Goal: Task Accomplishment & Management: Manage account settings

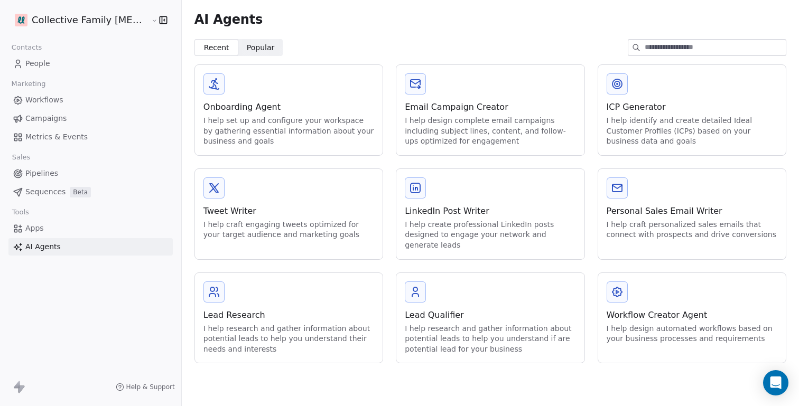
click at [62, 17] on html "Collective Family Chiropractic Contacts People Marketing Workflows Campaigns Me…" at bounding box center [399, 243] width 799 height 486
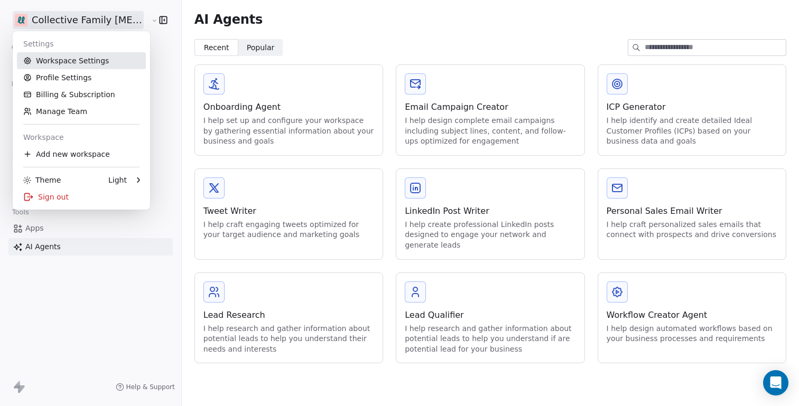
click at [68, 62] on link "Workspace Settings" at bounding box center [81, 60] width 129 height 17
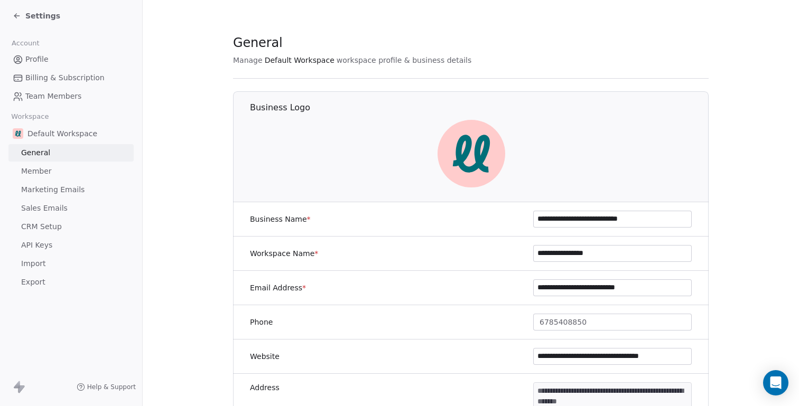
click at [31, 246] on span "API Keys" at bounding box center [36, 245] width 31 height 11
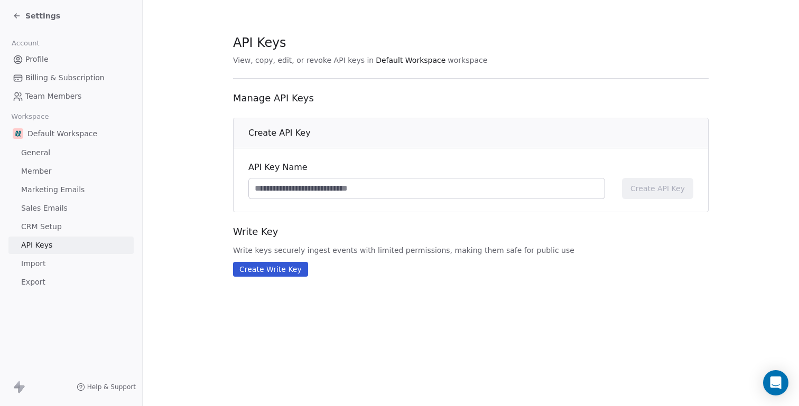
click at [31, 265] on span "Import" at bounding box center [33, 263] width 24 height 11
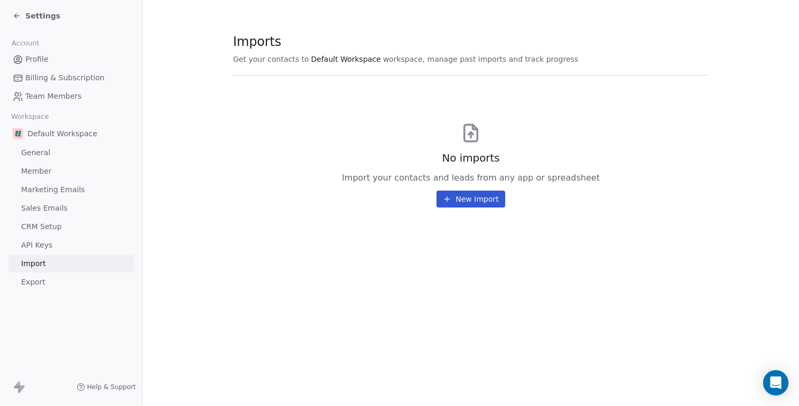
click at [29, 153] on span "General" at bounding box center [35, 152] width 29 height 11
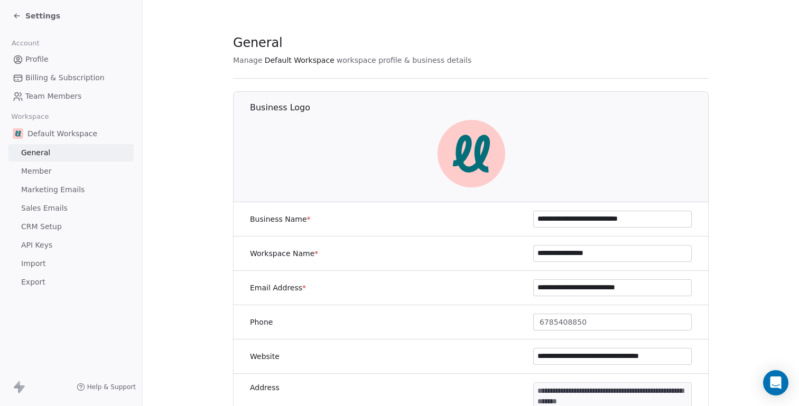
click at [41, 209] on span "Sales Emails" at bounding box center [44, 208] width 47 height 11
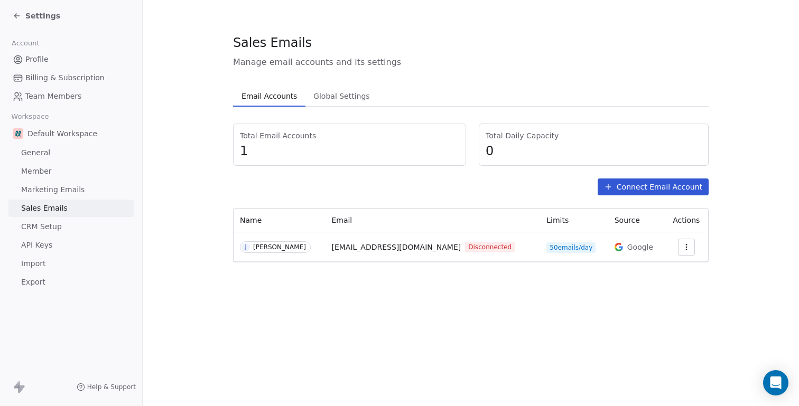
click at [681, 252] on button "button" at bounding box center [686, 247] width 17 height 17
click at [644, 270] on div "Reconnect" at bounding box center [659, 271] width 64 height 17
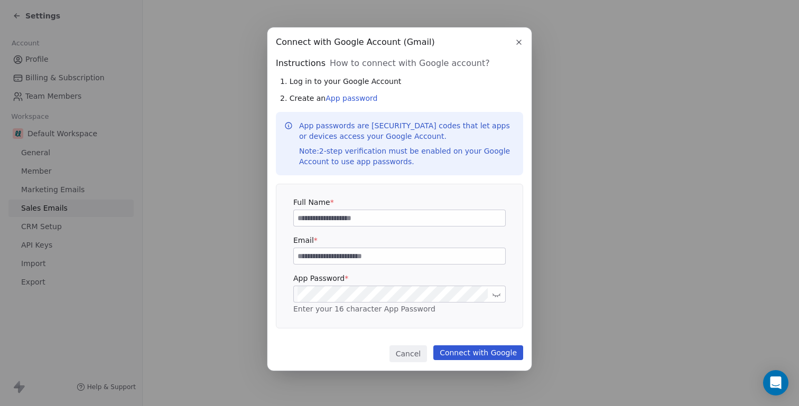
click at [337, 215] on input at bounding box center [399, 218] width 211 height 16
type input "*"
click at [328, 260] on input at bounding box center [399, 256] width 211 height 16
click at [299, 218] on input "**********" at bounding box center [399, 218] width 211 height 16
type input "**********"
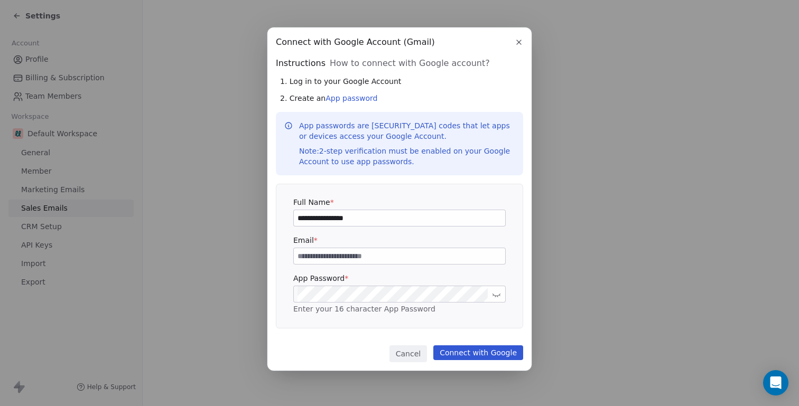
click at [308, 257] on input at bounding box center [399, 256] width 211 height 16
type input "*"
type input "**********"
drag, startPoint x: 363, startPoint y: 224, endPoint x: 274, endPoint y: 219, distance: 88.4
click at [274, 219] on div "**********" at bounding box center [399, 199] width 264 height 344
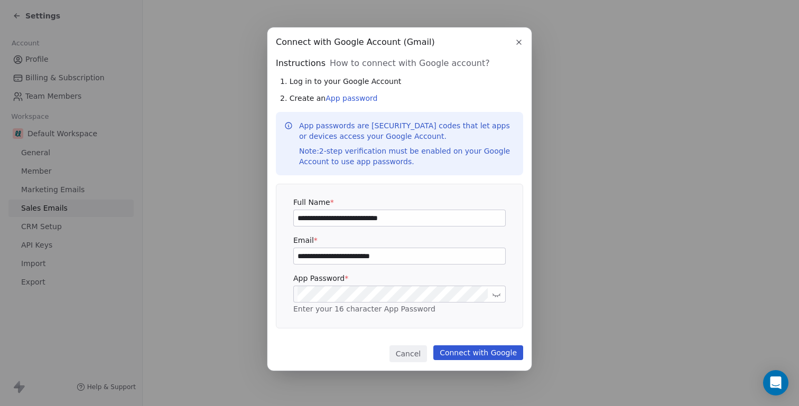
type input "**********"
click at [483, 353] on button "Connect with Google" at bounding box center [478, 353] width 90 height 15
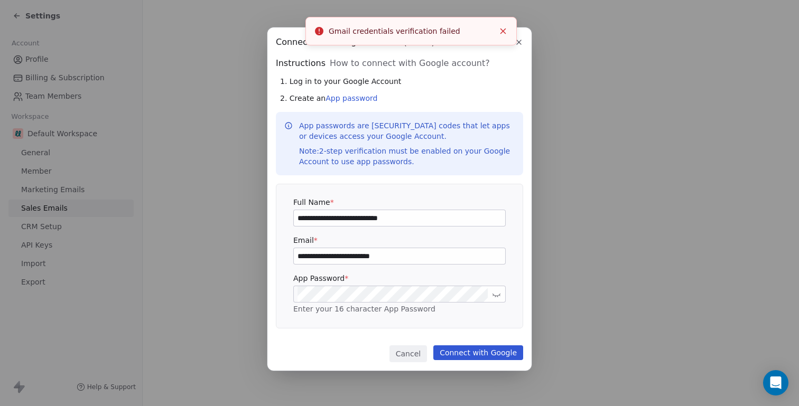
click at [402, 255] on input "**********" at bounding box center [399, 256] width 211 height 16
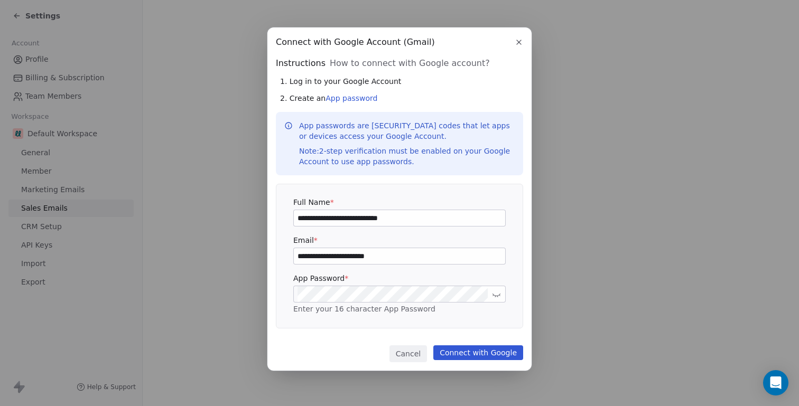
type input "**********"
click at [408, 217] on input "**********" at bounding box center [399, 218] width 211 height 16
type input "*"
type input "**********"
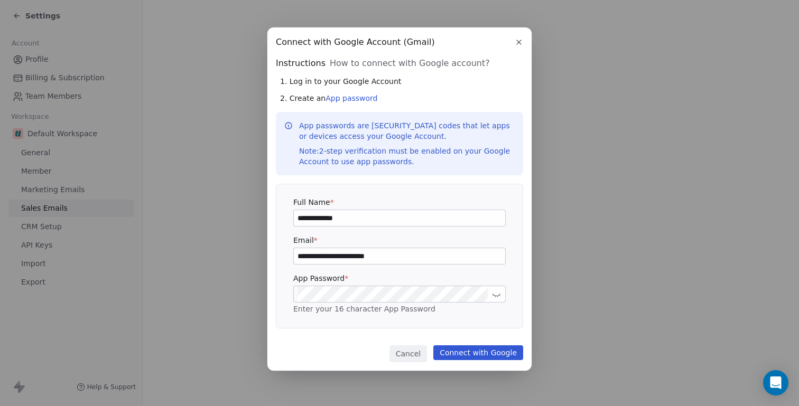
click at [469, 351] on button "Connect with Google" at bounding box center [478, 353] width 90 height 15
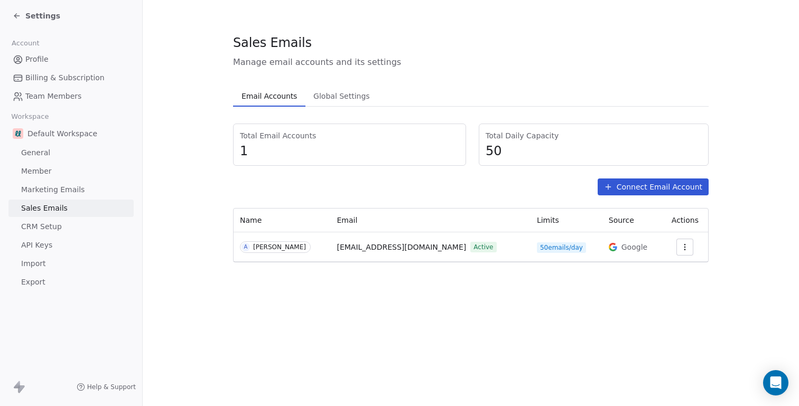
click at [332, 95] on span "Global Settings" at bounding box center [341, 96] width 65 height 15
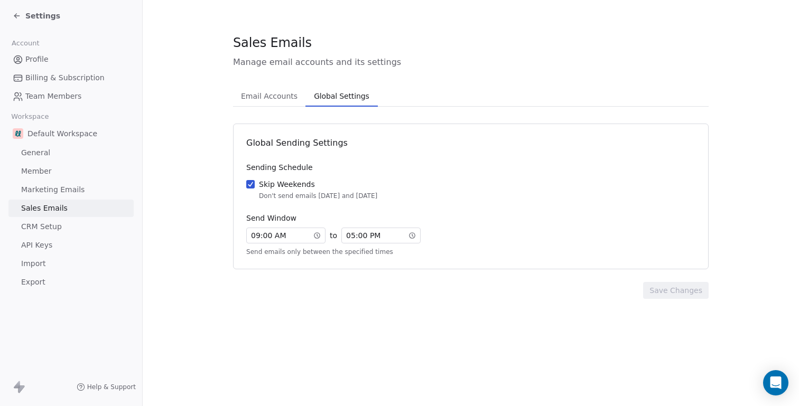
click at [280, 99] on span "Email Accounts" at bounding box center [269, 96] width 65 height 15
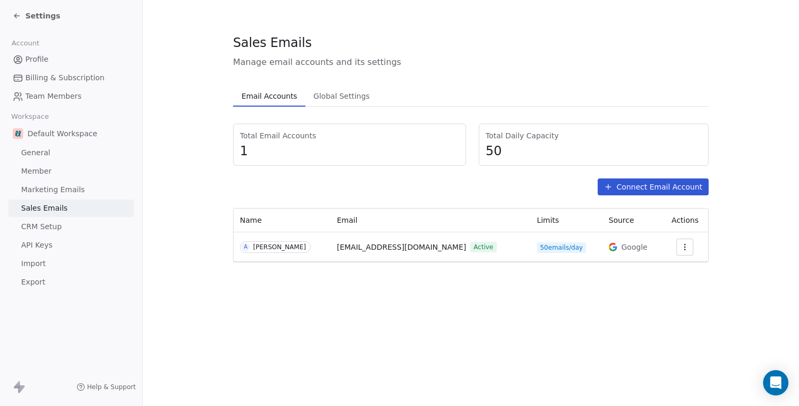
click at [633, 188] on button "Connect Email Account" at bounding box center [653, 187] width 111 height 17
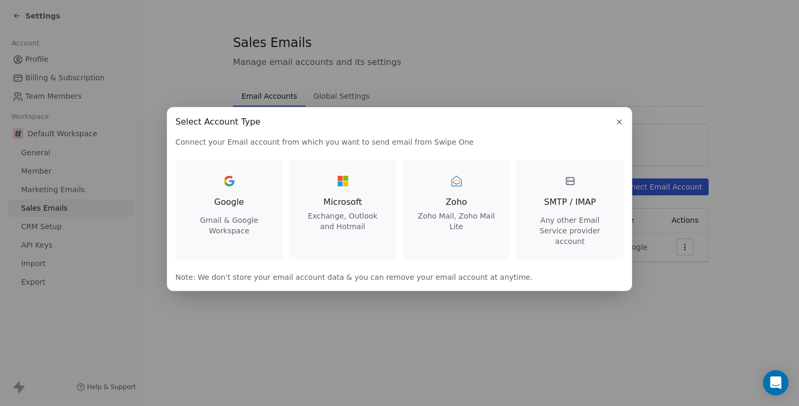
click at [226, 218] on div "Google Gmail & Google Workspace" at bounding box center [229, 204] width 82 height 63
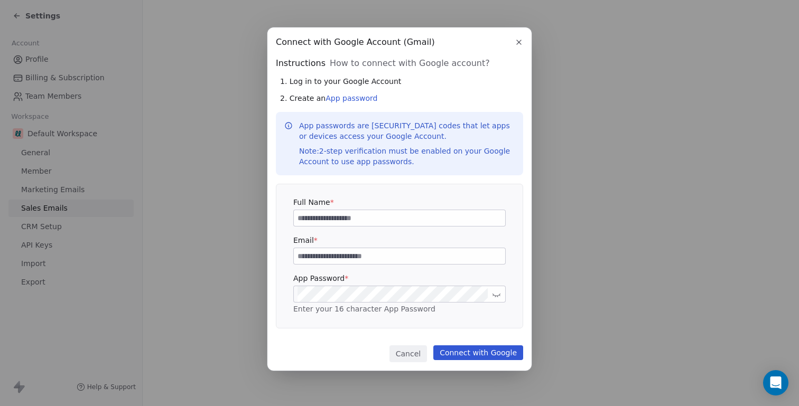
click at [326, 254] on input at bounding box center [399, 256] width 211 height 16
type input "**********"
click at [307, 224] on input at bounding box center [399, 218] width 211 height 16
type input "**********"
click at [477, 352] on button "Connect with Google" at bounding box center [478, 353] width 90 height 15
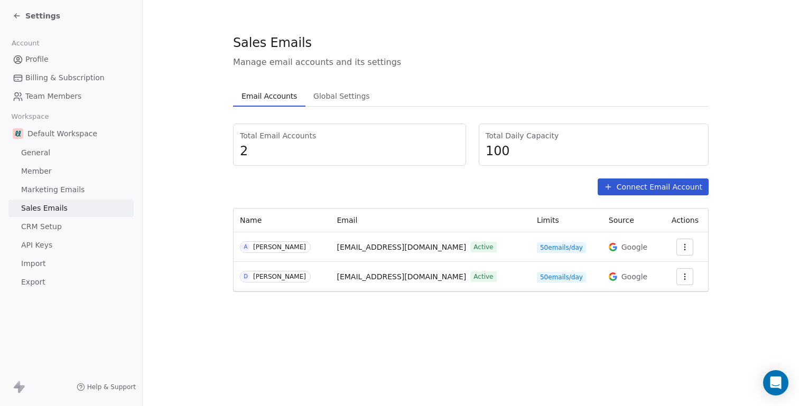
click at [640, 189] on button "Connect Email Account" at bounding box center [653, 187] width 111 height 17
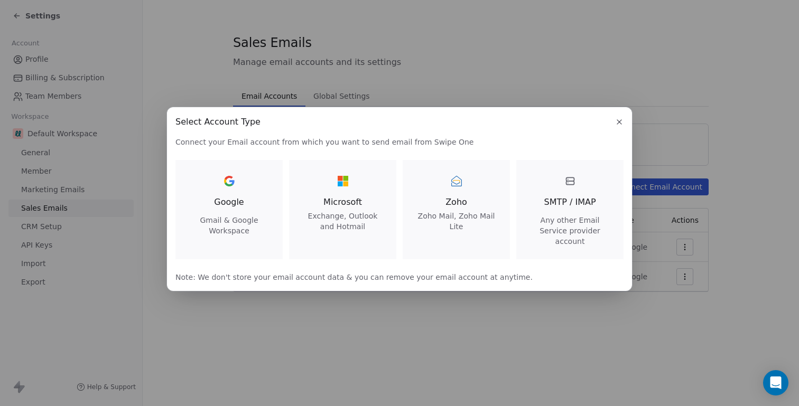
click at [243, 201] on span "Google" at bounding box center [229, 202] width 30 height 13
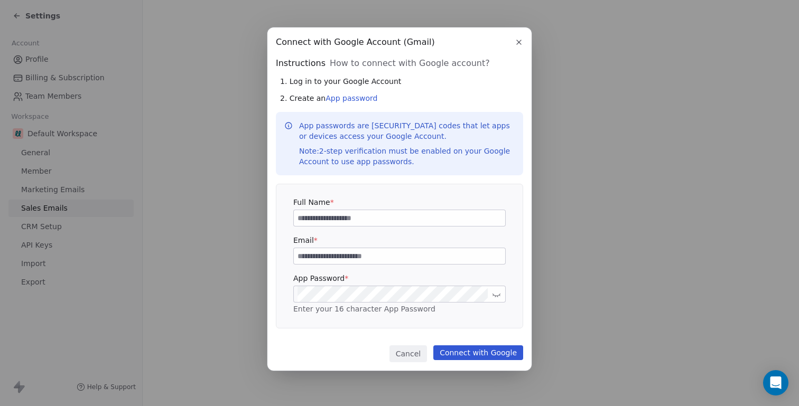
click at [315, 254] on input at bounding box center [399, 256] width 211 height 16
type input "**********"
click at [354, 224] on input at bounding box center [399, 218] width 211 height 16
type input "**********"
click at [484, 350] on button "Connect with Google" at bounding box center [478, 353] width 90 height 15
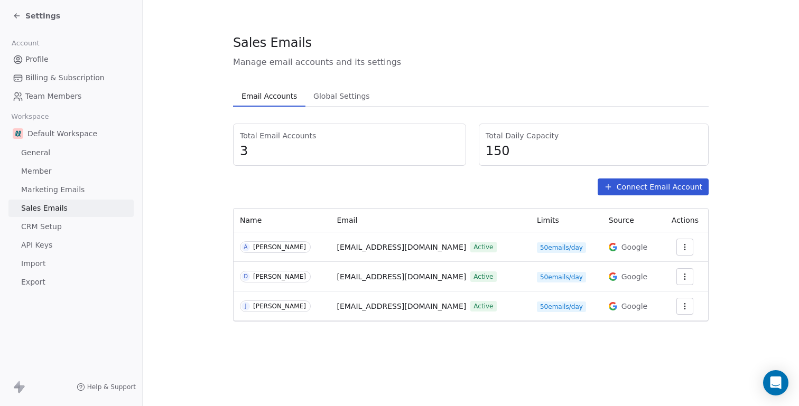
click at [633, 187] on button "Connect Email Account" at bounding box center [653, 187] width 111 height 17
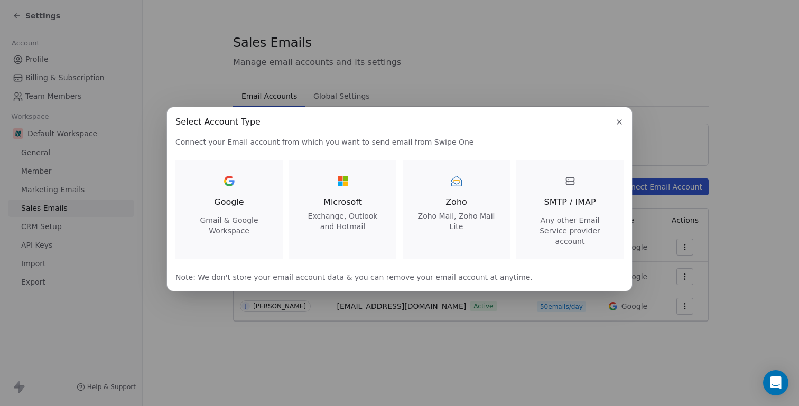
click at [224, 197] on div "Google Gmail & Google Workspace" at bounding box center [229, 204] width 82 height 63
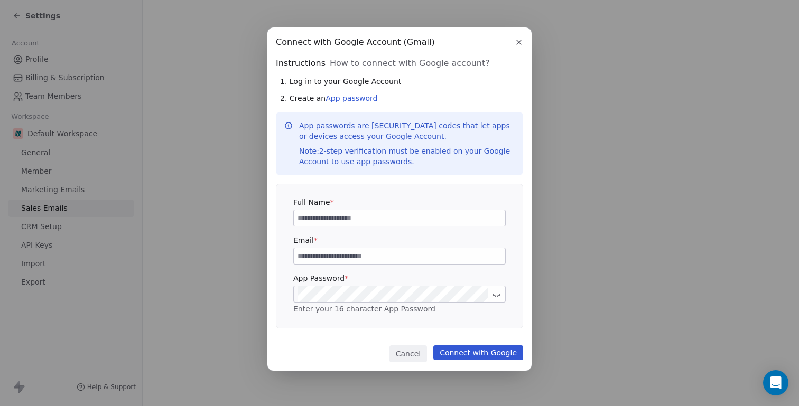
click at [335, 255] on input at bounding box center [399, 256] width 211 height 16
type input "**********"
click at [310, 220] on input at bounding box center [399, 218] width 211 height 16
type input "**********"
click at [482, 355] on button "Connect with Google" at bounding box center [478, 353] width 90 height 15
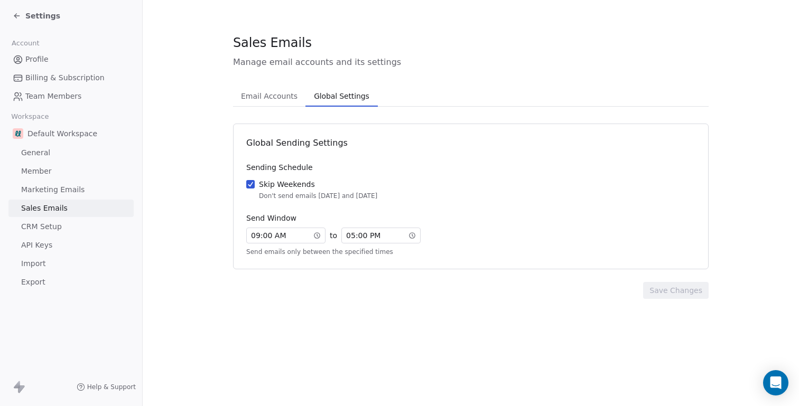
click at [334, 101] on span "Global Settings" at bounding box center [341, 96] width 63 height 15
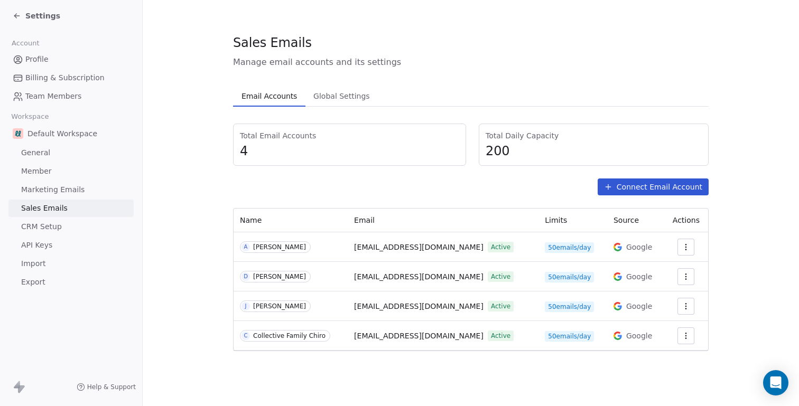
click at [273, 95] on span "Email Accounts" at bounding box center [269, 96] width 64 height 15
click at [46, 188] on span "Marketing Emails" at bounding box center [52, 189] width 63 height 11
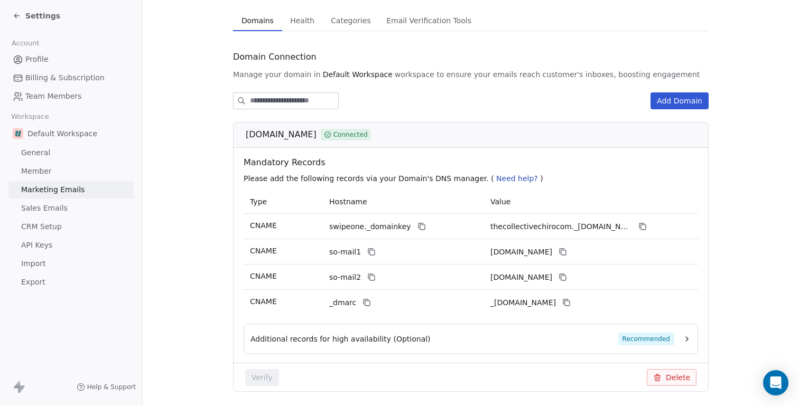
scroll to position [112, 0]
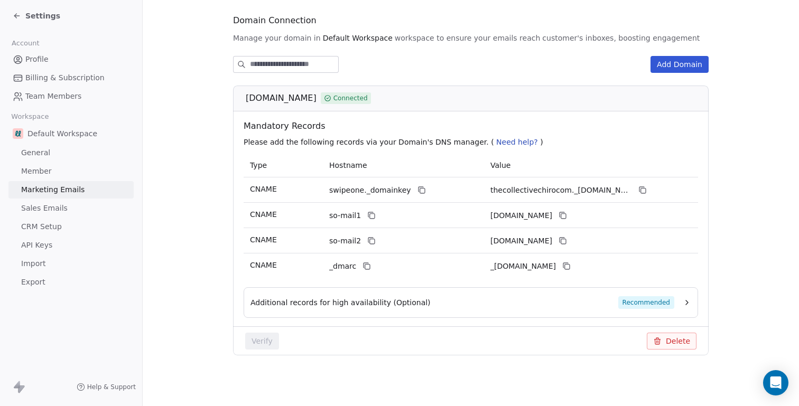
click at [487, 302] on div "Additional records for high availability (Optional) Recommended" at bounding box center [463, 303] width 424 height 13
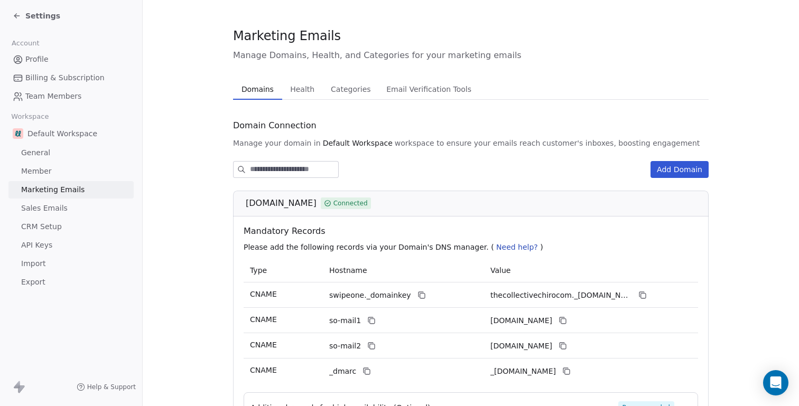
scroll to position [0, 0]
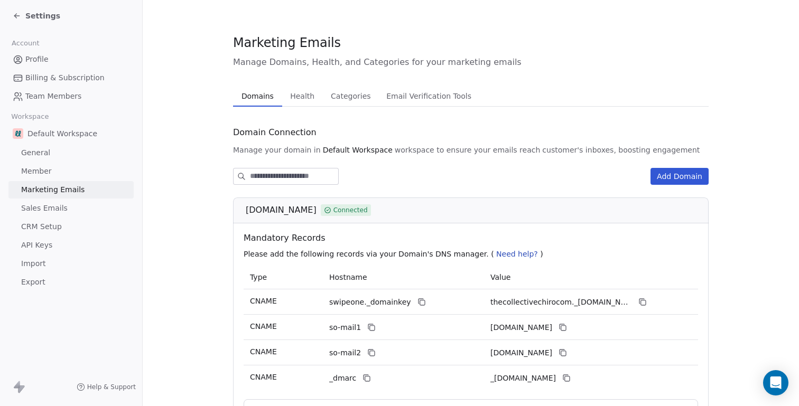
click at [293, 90] on span "Health" at bounding box center [302, 96] width 33 height 15
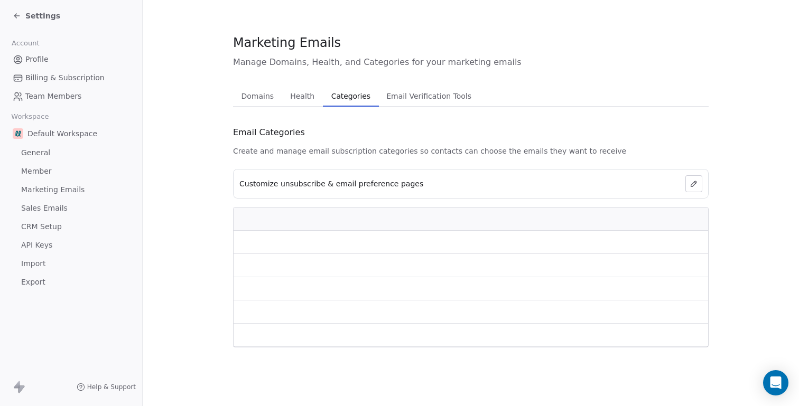
click at [350, 93] on span "Categories" at bounding box center [351, 96] width 48 height 15
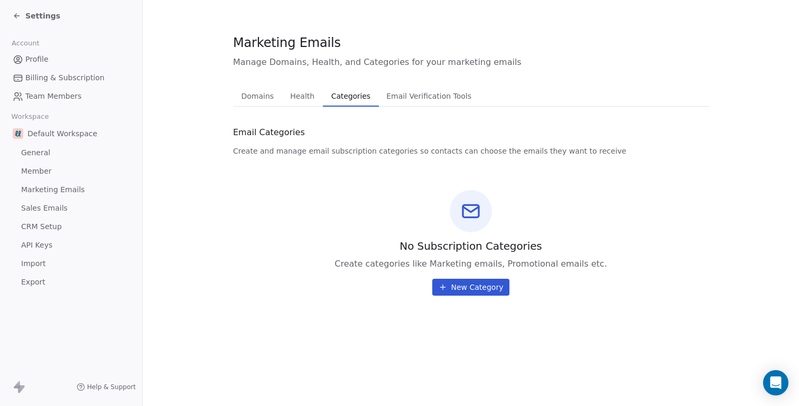
click at [419, 100] on span "Email Verification Tools" at bounding box center [429, 96] width 94 height 15
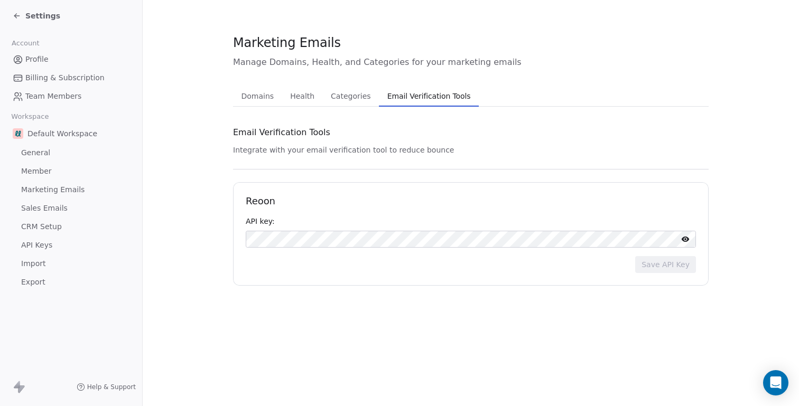
click at [36, 150] on span "General" at bounding box center [35, 152] width 29 height 11
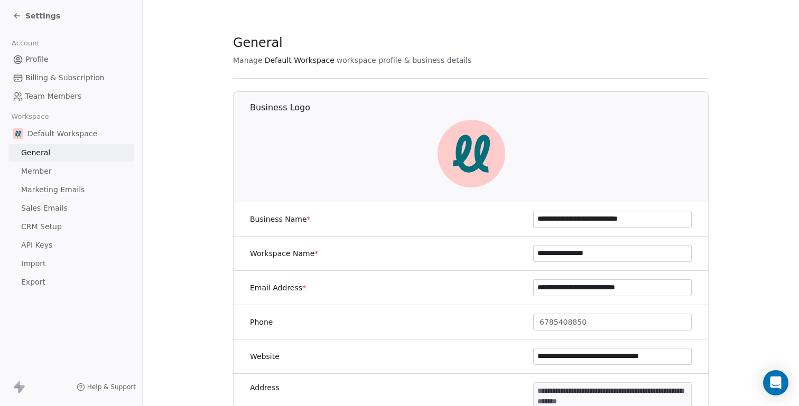
click at [43, 170] on span "Member" at bounding box center [36, 171] width 31 height 11
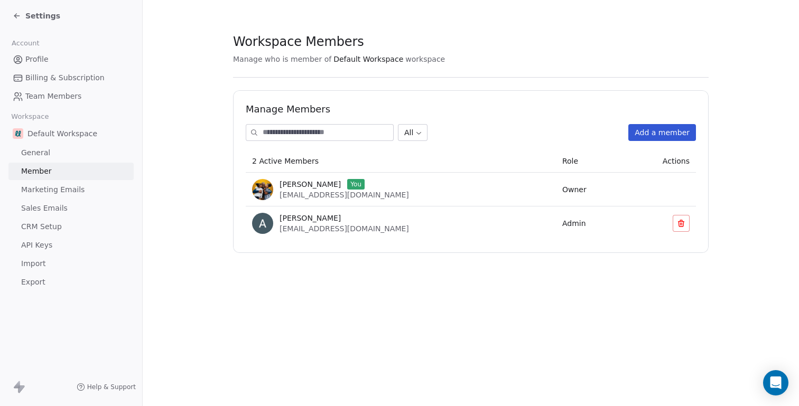
click at [34, 59] on span "Profile" at bounding box center [36, 59] width 23 height 11
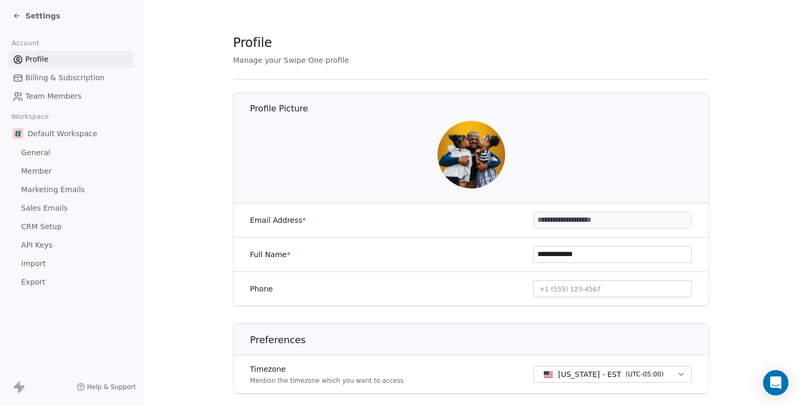
click at [55, 95] on span "Team Members" at bounding box center [53, 96] width 56 height 11
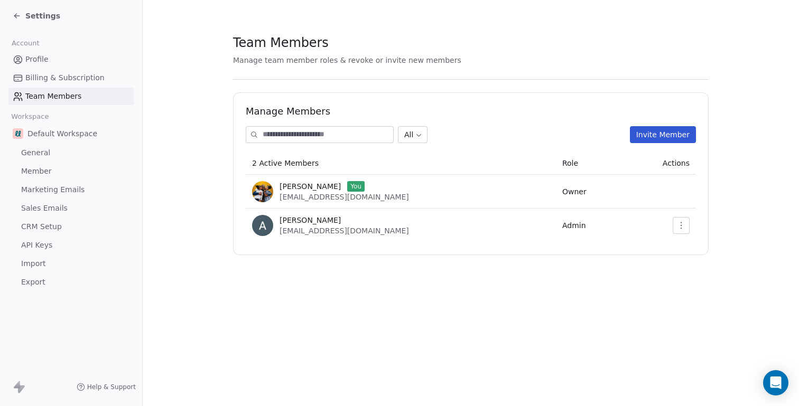
click at [24, 16] on div "Settings" at bounding box center [37, 16] width 48 height 11
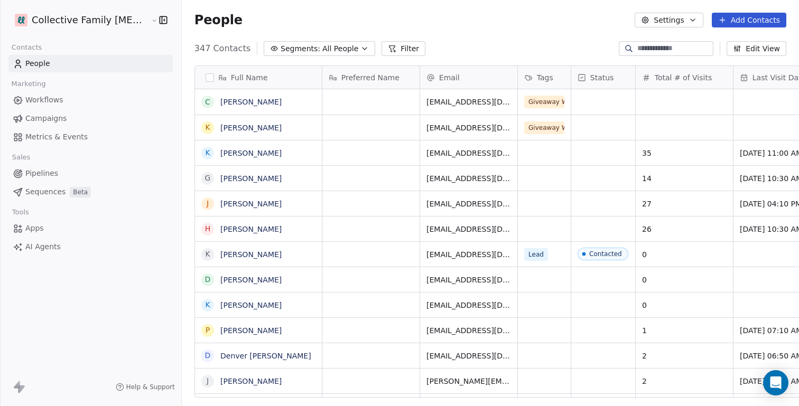
scroll to position [358, 638]
click at [126, 386] on span "Help & Support" at bounding box center [150, 387] width 49 height 8
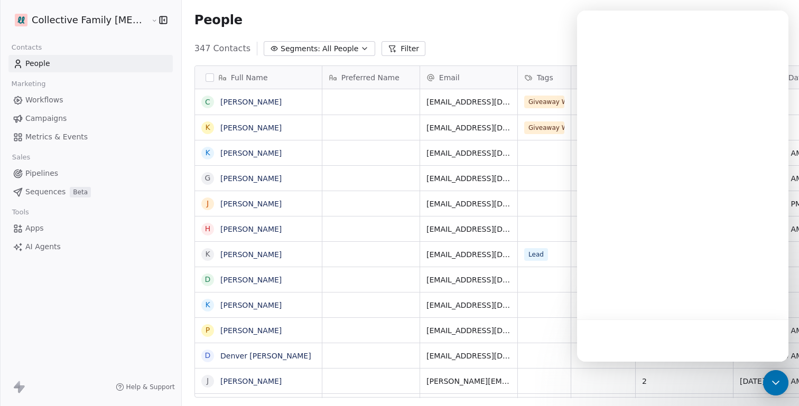
scroll to position [0, 0]
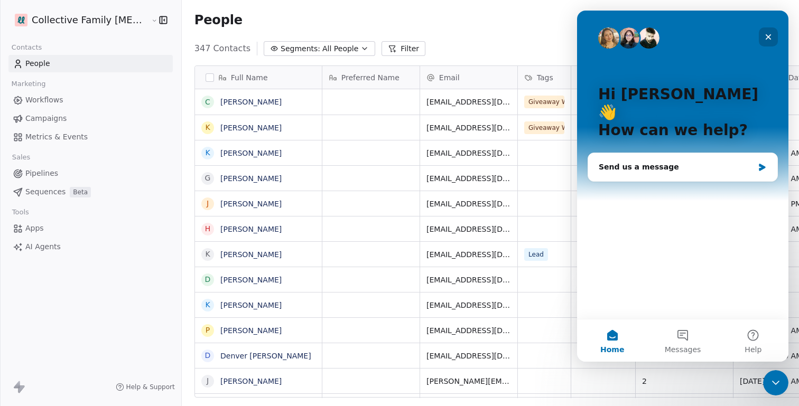
click at [767, 33] on icon "Close" at bounding box center [768, 37] width 8 height 8
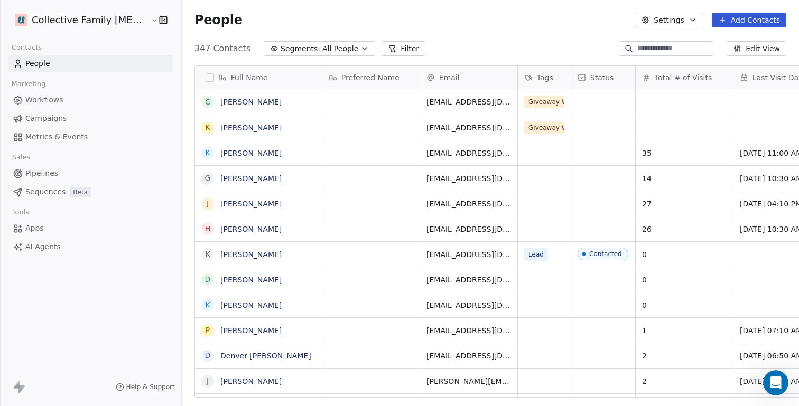
click at [101, 19] on html "Collective Family Chiropractic Contacts People Marketing Workflows Campaigns Me…" at bounding box center [399, 243] width 799 height 486
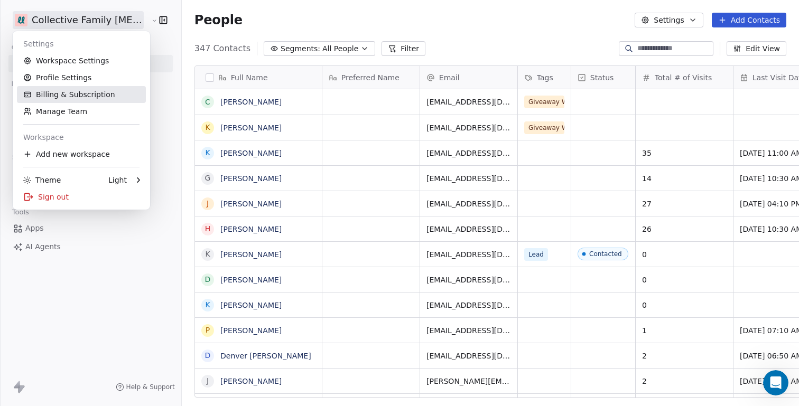
click at [64, 95] on link "Billing & Subscription" at bounding box center [81, 94] width 129 height 17
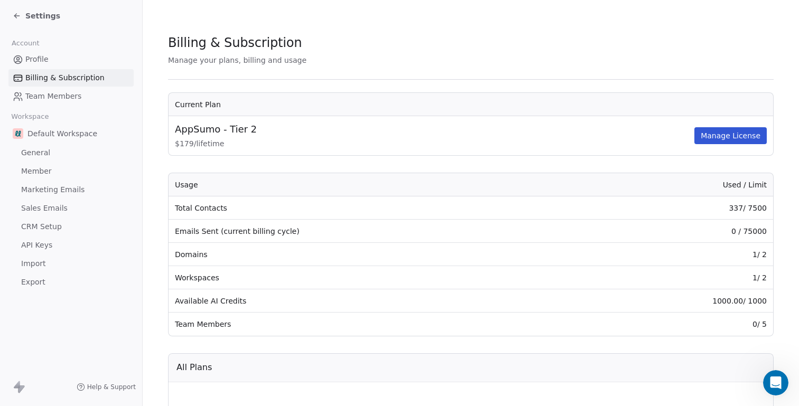
click at [43, 59] on span "Profile" at bounding box center [36, 59] width 23 height 11
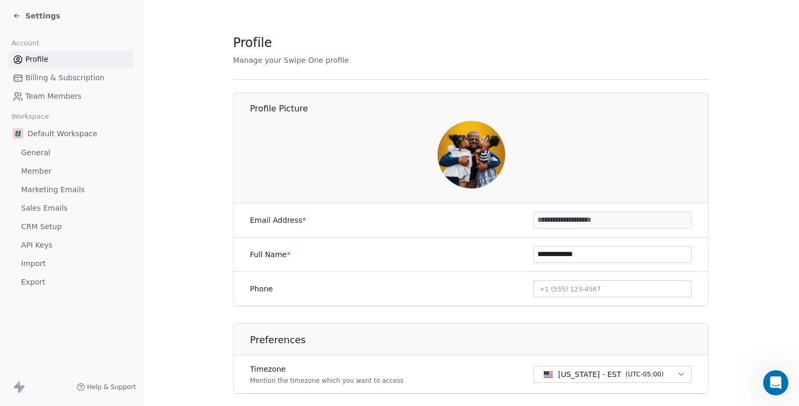
click at [21, 16] on icon at bounding box center [17, 16] width 8 height 8
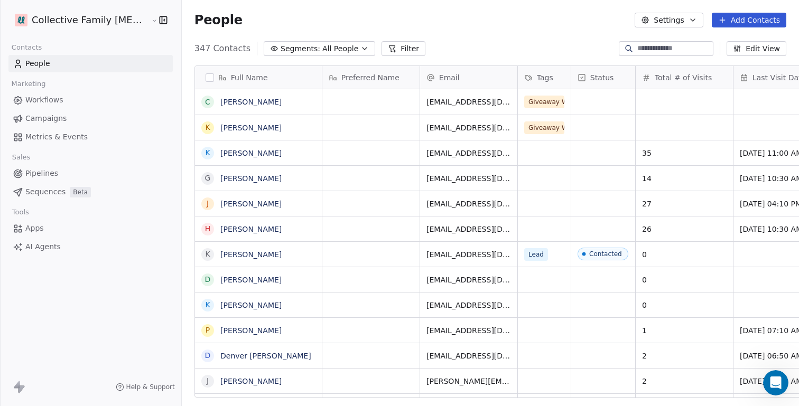
scroll to position [350, 630]
click at [35, 193] on span "Sequences" at bounding box center [45, 192] width 40 height 11
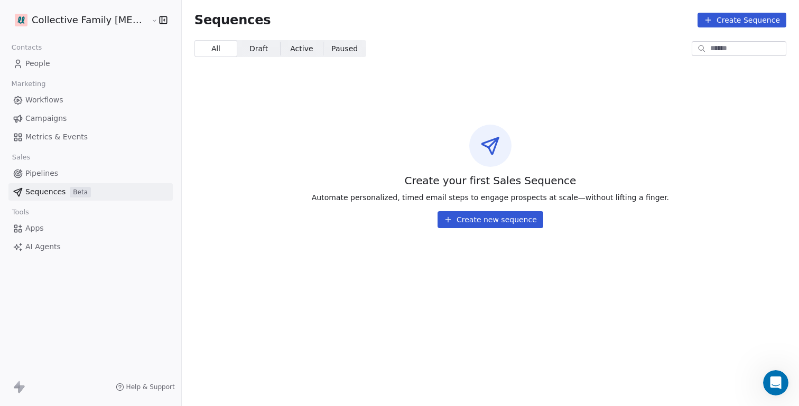
click at [44, 172] on span "Pipelines" at bounding box center [41, 173] width 33 height 11
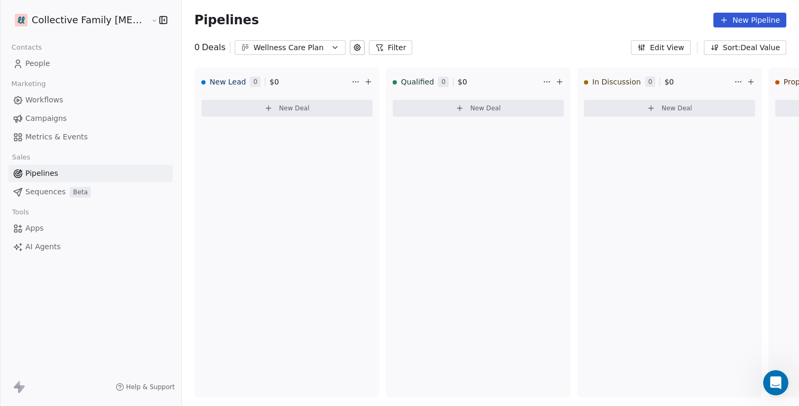
click at [375, 45] on icon at bounding box center [379, 47] width 8 height 8
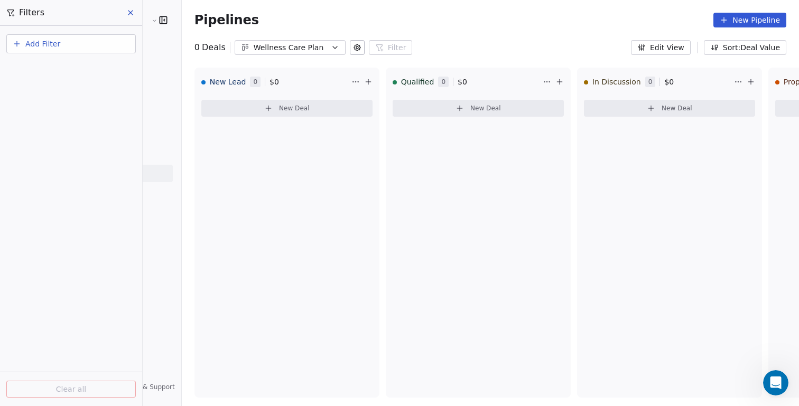
click at [254, 44] on div "Wellness Care Plan" at bounding box center [290, 47] width 73 height 11
click at [386, 30] on html "Collective Family Chiropractic Contacts People Marketing Workflows Campaigns Me…" at bounding box center [399, 243] width 799 height 486
click at [129, 16] on icon at bounding box center [130, 12] width 8 height 8
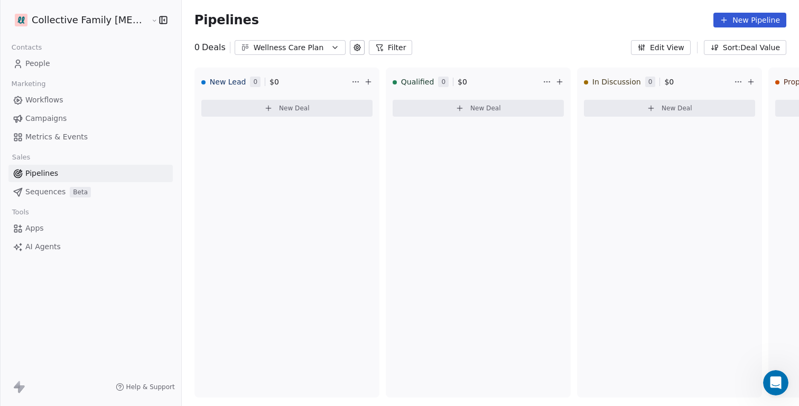
click at [369, 48] on button "Filter" at bounding box center [391, 47] width 44 height 15
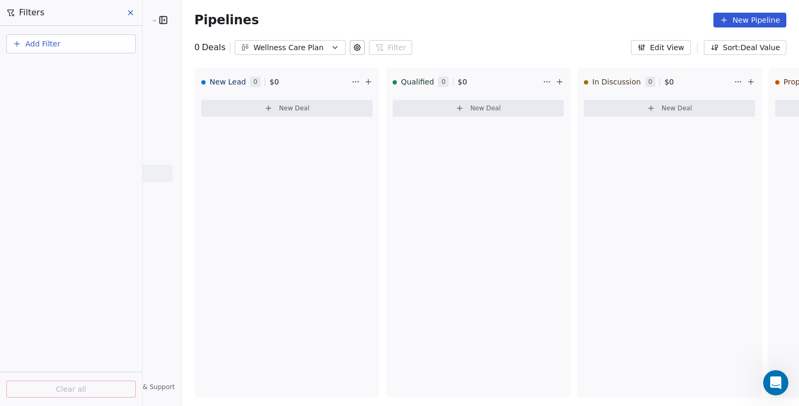
click at [94, 43] on button "Add Filter" at bounding box center [70, 43] width 129 height 19
click at [57, 87] on span "Contact properties" at bounding box center [51, 85] width 69 height 11
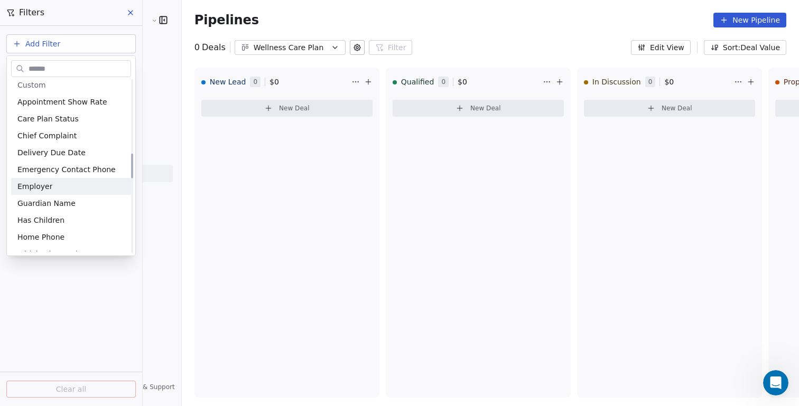
scroll to position [513, 0]
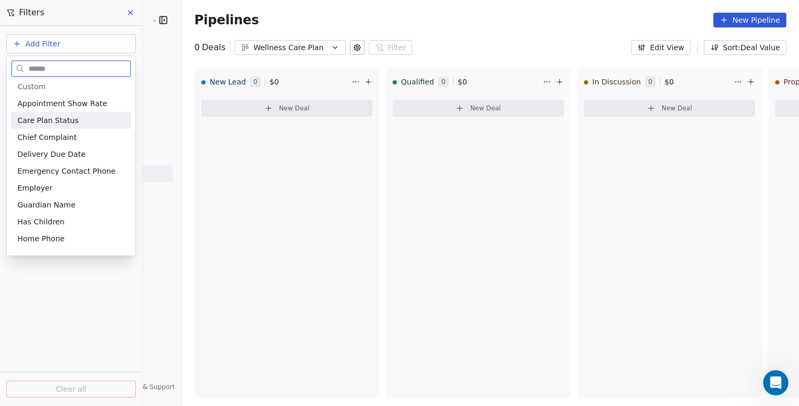
click at [57, 117] on span "Care Plan Status" at bounding box center [47, 120] width 61 height 11
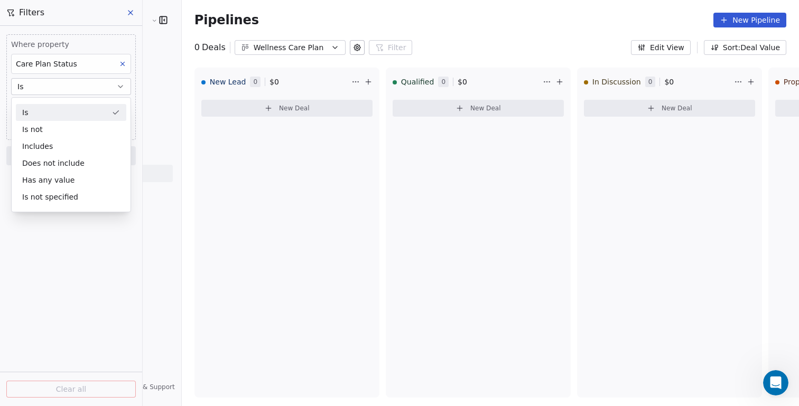
click at [120, 65] on icon at bounding box center [122, 63] width 7 height 7
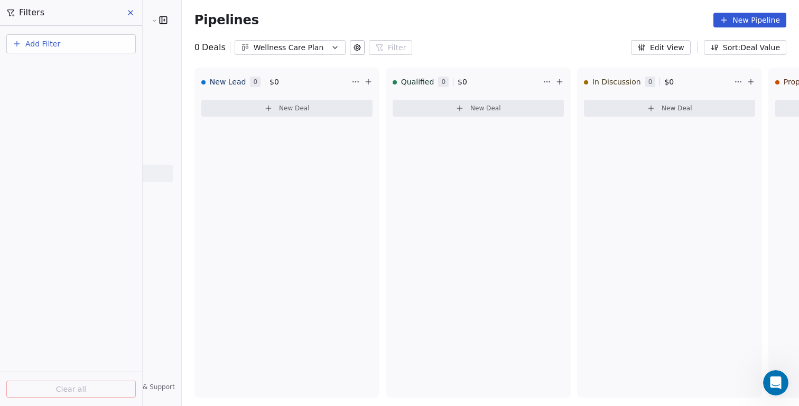
click at [134, 14] on icon at bounding box center [130, 12] width 8 height 8
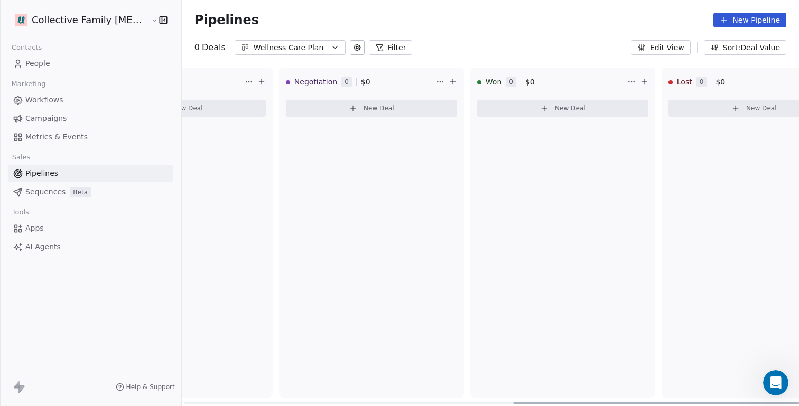
scroll to position [0, 720]
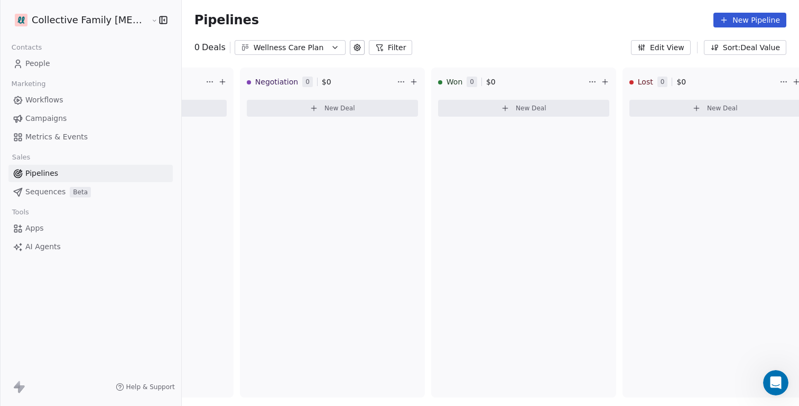
click at [751, 25] on button "New Pipeline" at bounding box center [750, 20] width 73 height 15
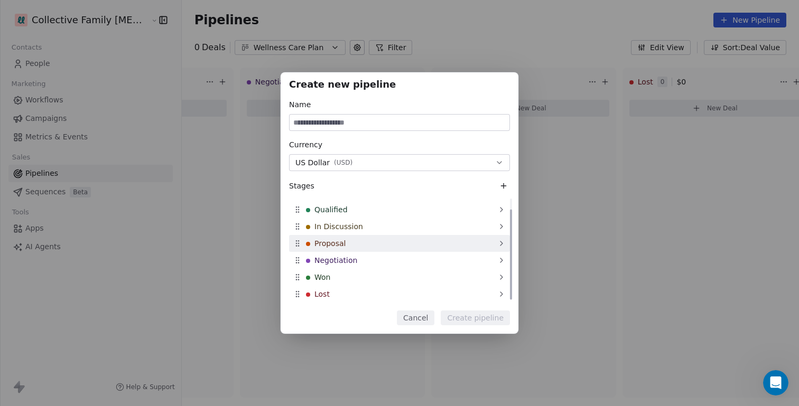
scroll to position [13, 0]
click at [334, 243] on span "Proposal" at bounding box center [329, 243] width 31 height 11
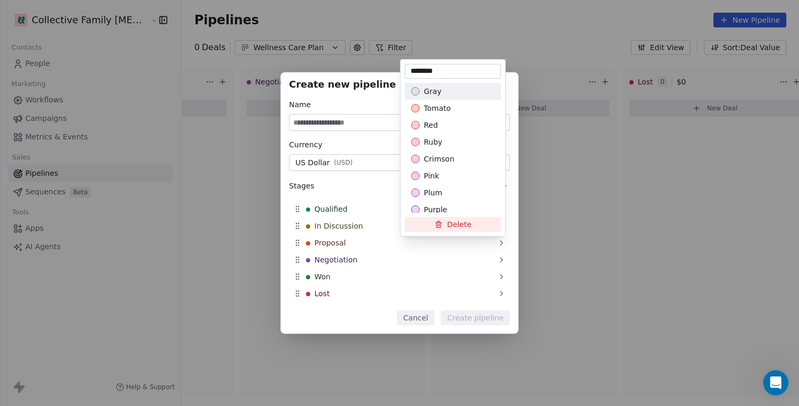
click at [334, 245] on div "Create new pipeline Name Currency US Dollar ( USD ) Stages New Lead Qualified I…" at bounding box center [399, 203] width 799 height 262
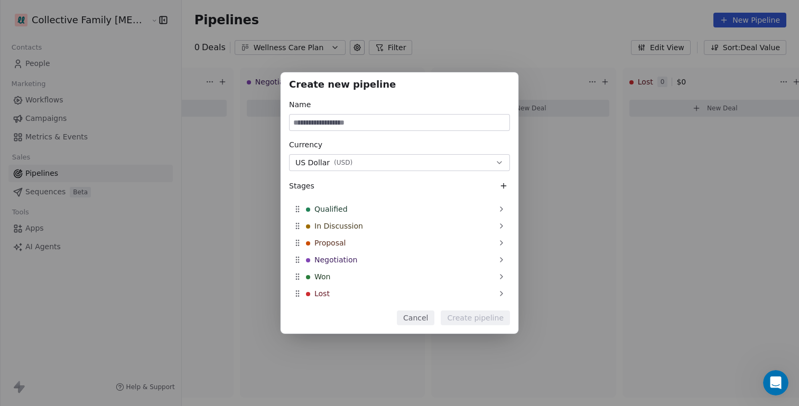
click at [429, 324] on button "Cancel" at bounding box center [416, 318] width 38 height 15
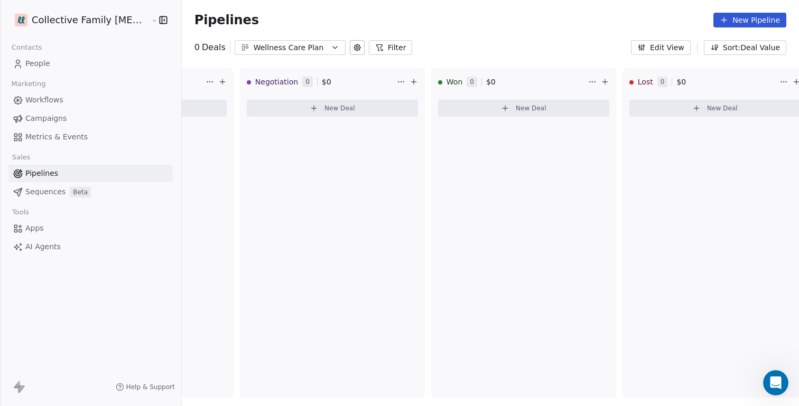
click at [43, 103] on span "Workflows" at bounding box center [44, 100] width 38 height 11
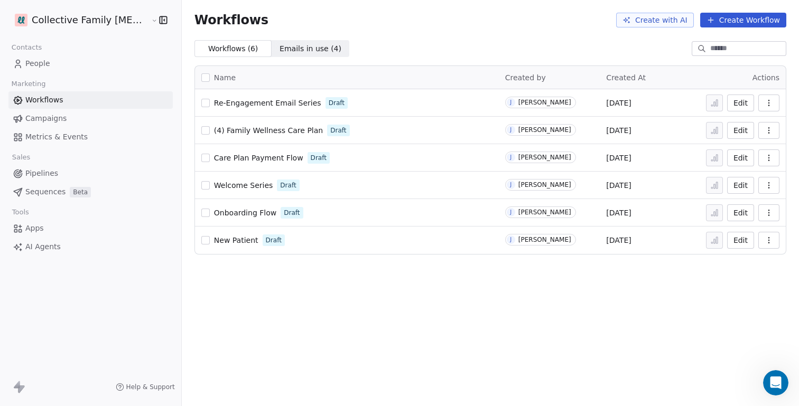
click at [748, 240] on button "Edit" at bounding box center [740, 240] width 27 height 17
click at [739, 160] on button "Edit" at bounding box center [740, 158] width 27 height 17
